Goal: Find specific page/section: Find specific page/section

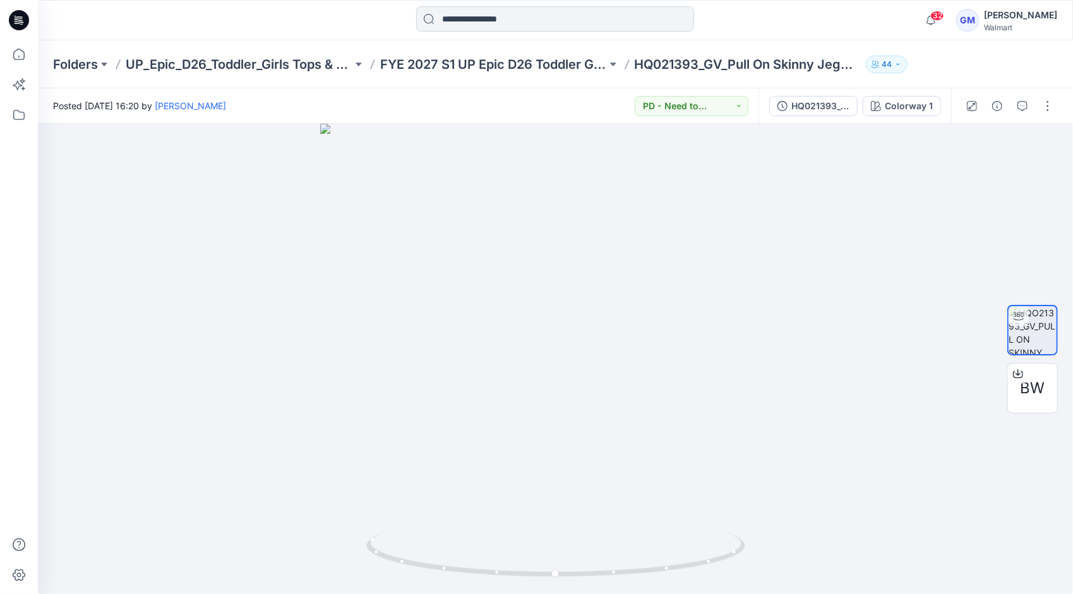
click at [456, 27] on input at bounding box center [555, 18] width 278 height 25
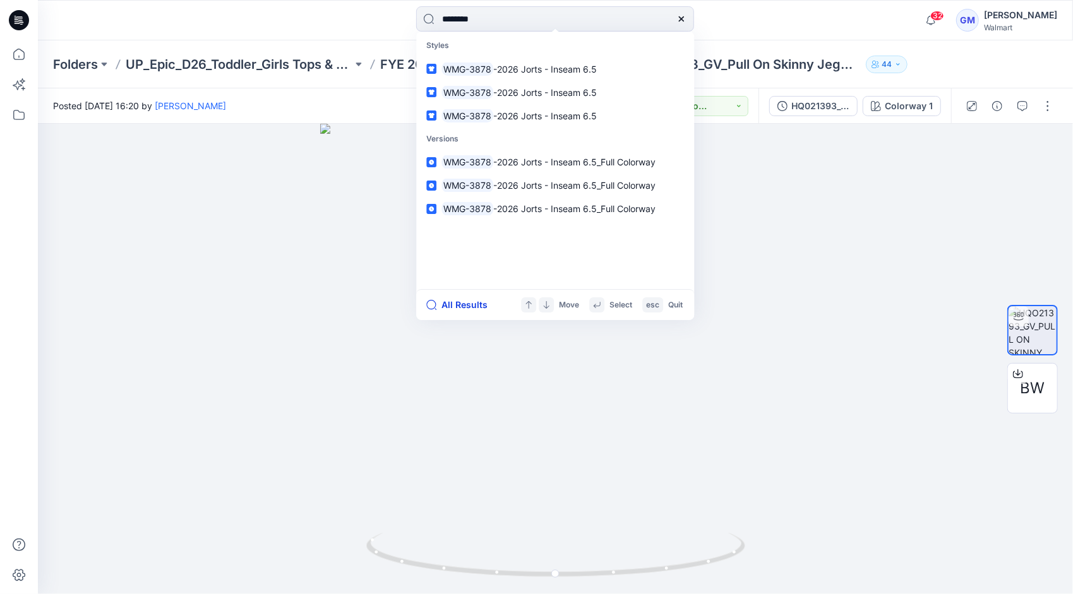
type input "********"
click at [453, 303] on button "All Results" at bounding box center [460, 304] width 69 height 15
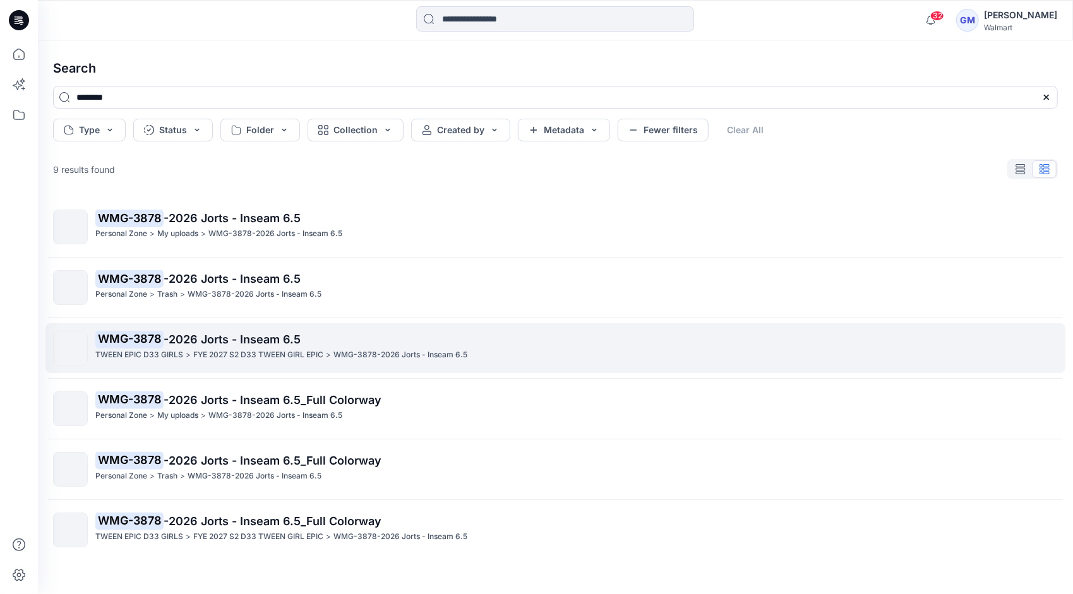
click at [214, 347] on p "WMG-3878 -2026 Jorts - Inseam 6.5" at bounding box center [576, 340] width 962 height 18
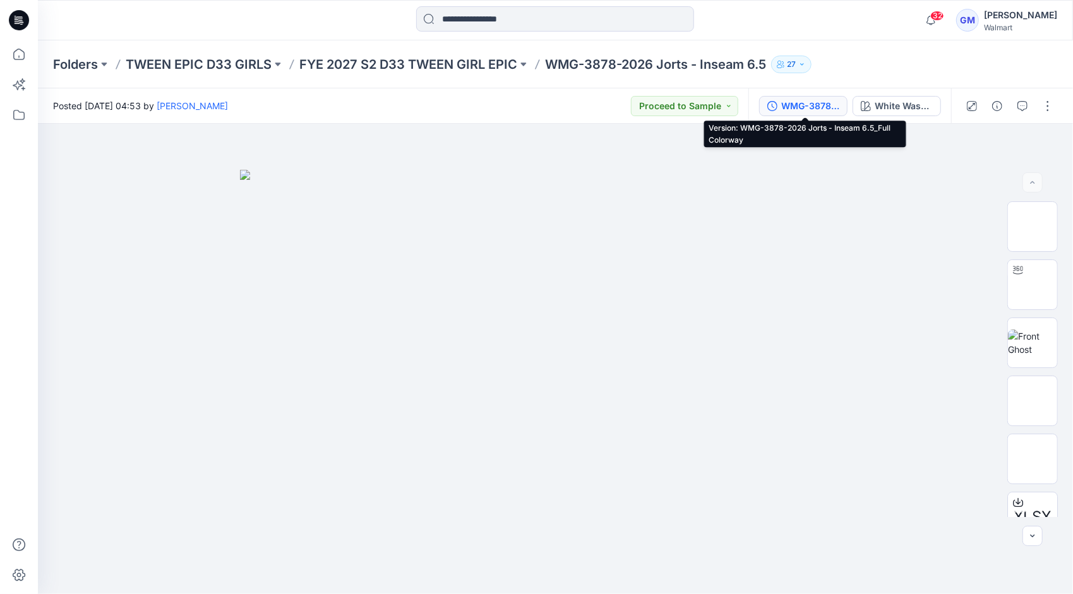
click at [827, 112] on div "WMG-3878-2026 Jorts - Inseam 6.5_Full Colorway" at bounding box center [810, 106] width 58 height 14
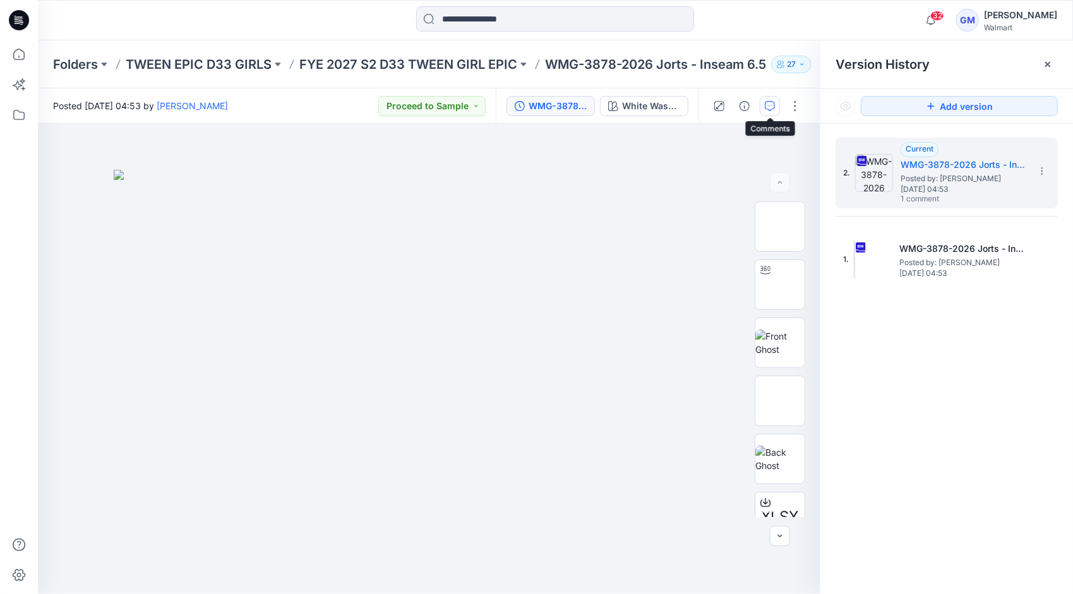
click at [774, 104] on icon "button" at bounding box center [770, 106] width 10 height 10
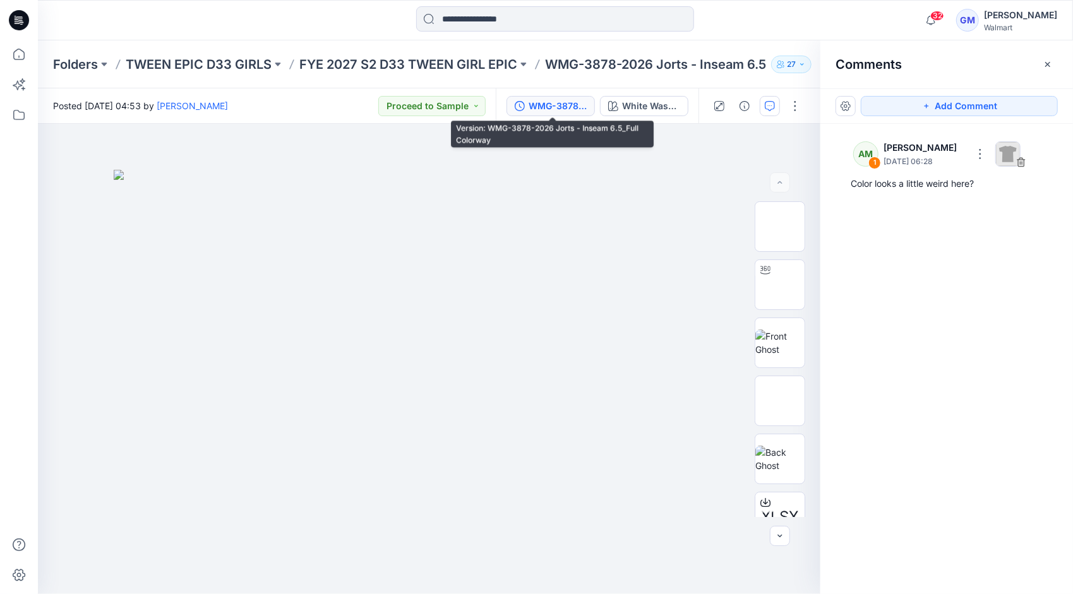
click at [547, 109] on div "WMG-3878-2026 Jorts - Inseam 6.5_Full Colorway" at bounding box center [558, 106] width 58 height 14
